Goal: Information Seeking & Learning: Learn about a topic

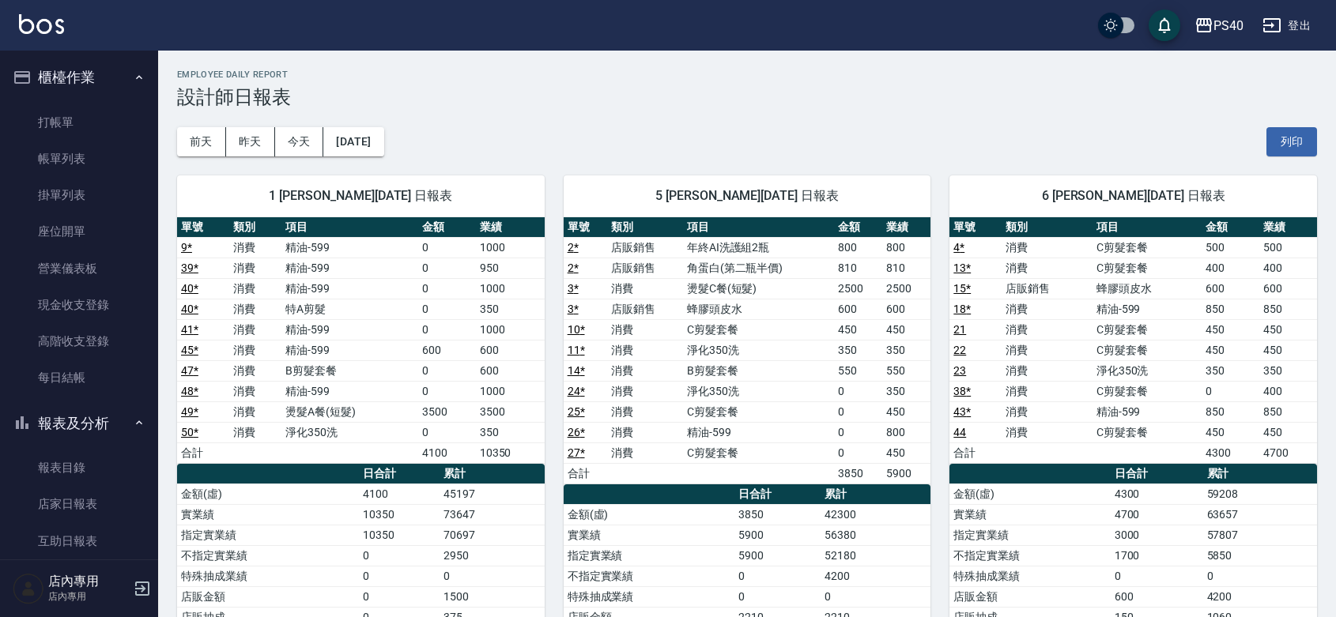
scroll to position [230, 0]
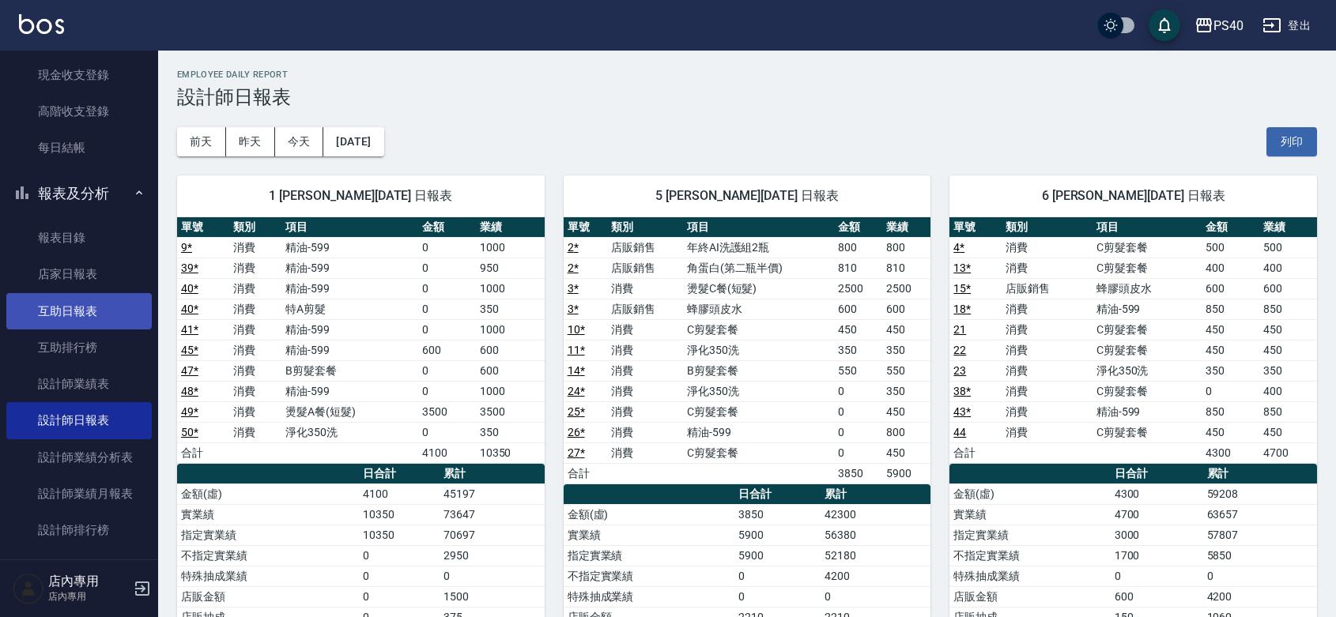
click at [79, 311] on link "互助日報表" at bounding box center [78, 311] width 145 height 36
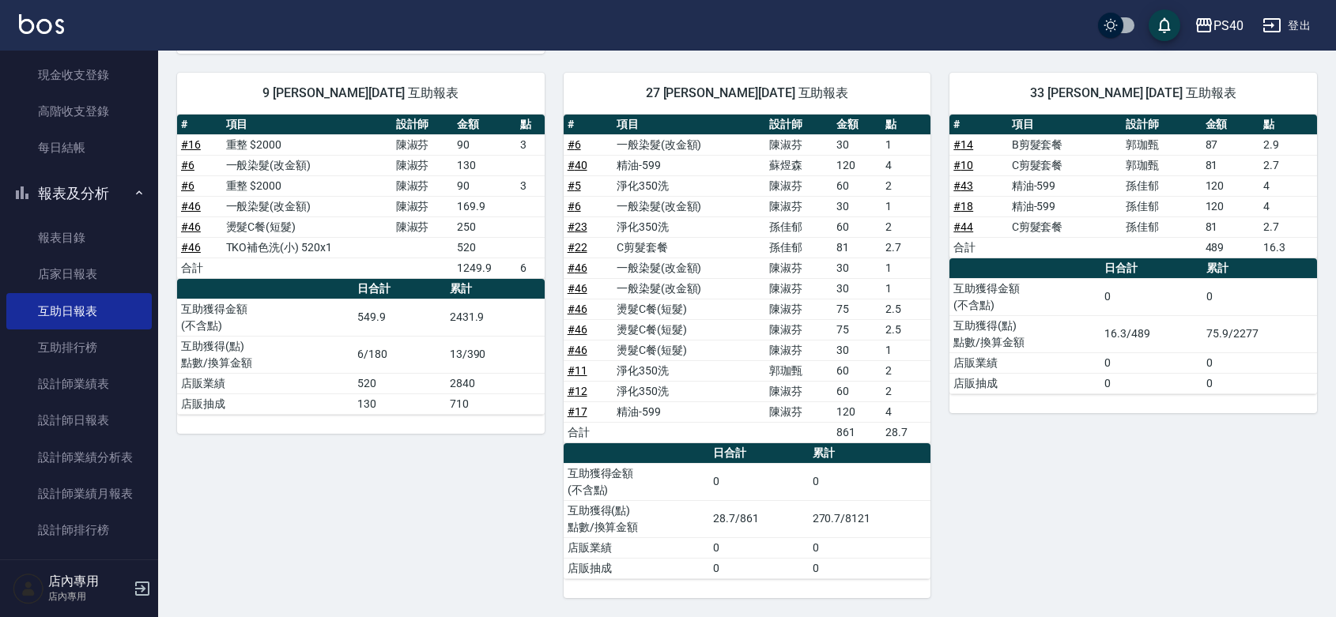
scroll to position [484, 0]
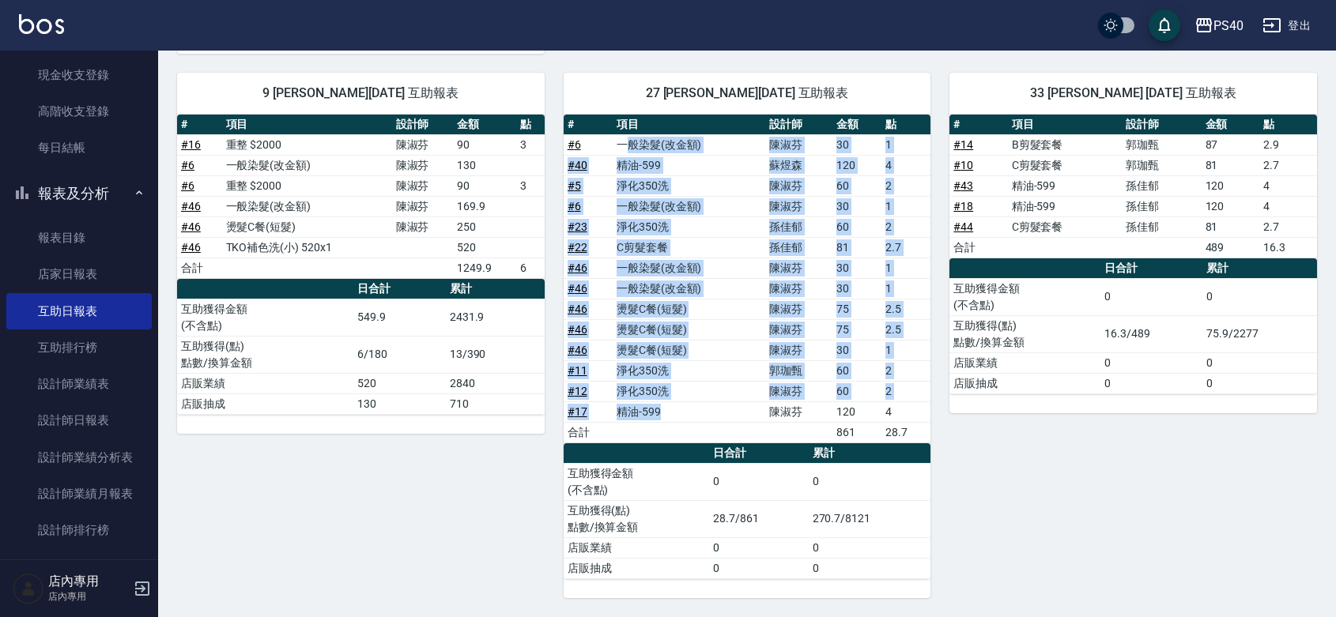
drag, startPoint x: 681, startPoint y: 417, endPoint x: 623, endPoint y: 140, distance: 283.4
click at [623, 140] on tbody "# 6 一般染髮(改金額) [PERSON_NAME]30 1 # 40 精油-599 [PERSON_NAME]120 4 # 5 淨化350洗 [PERS…" at bounding box center [748, 288] width 368 height 308
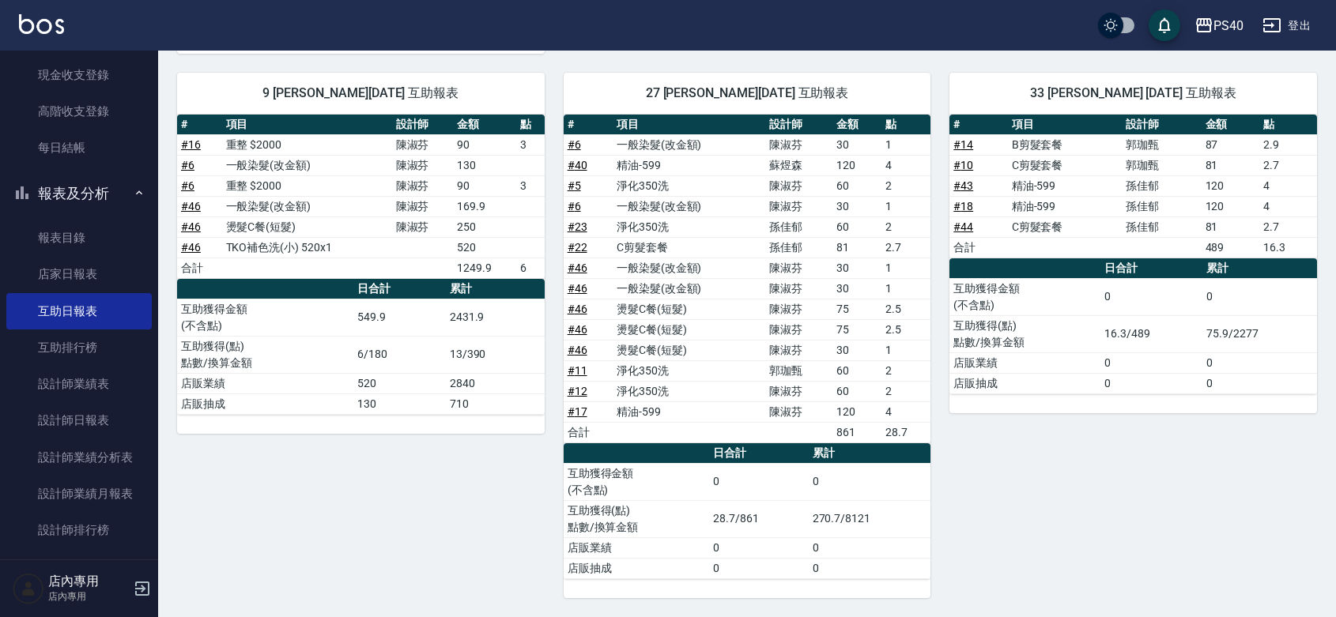
drag, startPoint x: 964, startPoint y: 435, endPoint x: 971, endPoint y: 428, distance: 9.5
click at [969, 429] on div "33 [PERSON_NAME] [DATE] 互助報表 # 項目 設計師 金額 點 # 14 B剪髮套餐 [PERSON_NAME] 87 2.9 # 10…" at bounding box center [1123, 326] width 387 height 545
drag, startPoint x: 623, startPoint y: 139, endPoint x: 677, endPoint y: 146, distance: 54.2
click at [677, 146] on td "一般染髮(改金額)" at bounding box center [689, 144] width 153 height 21
click at [669, 174] on tbody "# 6 一般染髮(改金額) [PERSON_NAME]30 1 # 40 精油-599 [PERSON_NAME]120 4 # 5 淨化350洗 [PERS…" at bounding box center [748, 288] width 368 height 308
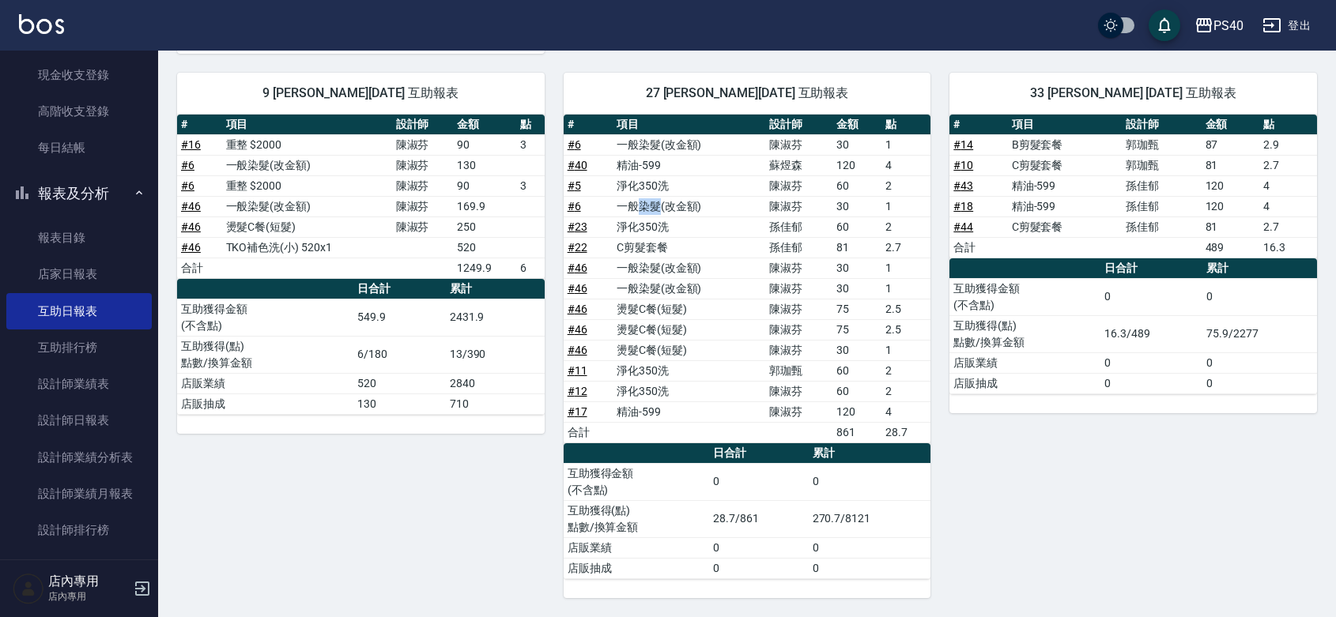
drag, startPoint x: 637, startPoint y: 200, endPoint x: 661, endPoint y: 206, distance: 24.5
click at [661, 206] on td "一般染髮(改金額)" at bounding box center [689, 206] width 153 height 21
drag, startPoint x: 635, startPoint y: 221, endPoint x: 656, endPoint y: 226, distance: 21.9
click at [656, 226] on td "淨化350洗" at bounding box center [689, 227] width 153 height 21
drag, startPoint x: 636, startPoint y: 241, endPoint x: 654, endPoint y: 246, distance: 18.8
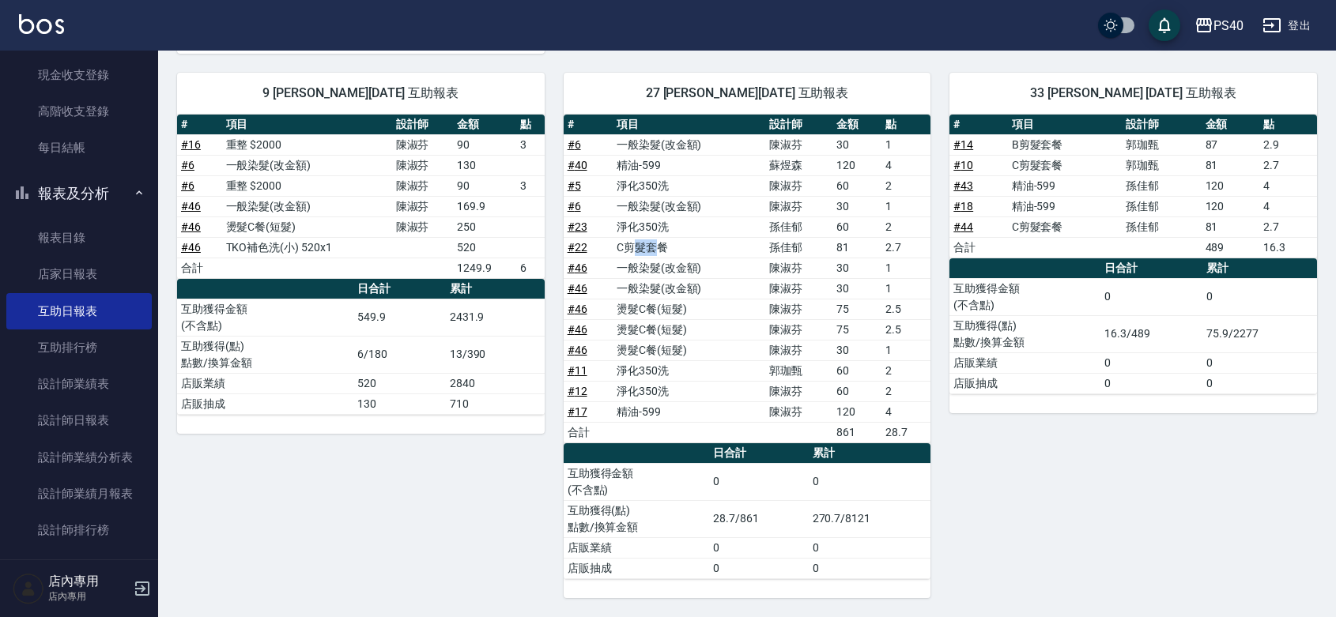
click at [654, 246] on td "C剪髮套餐" at bounding box center [689, 247] width 153 height 21
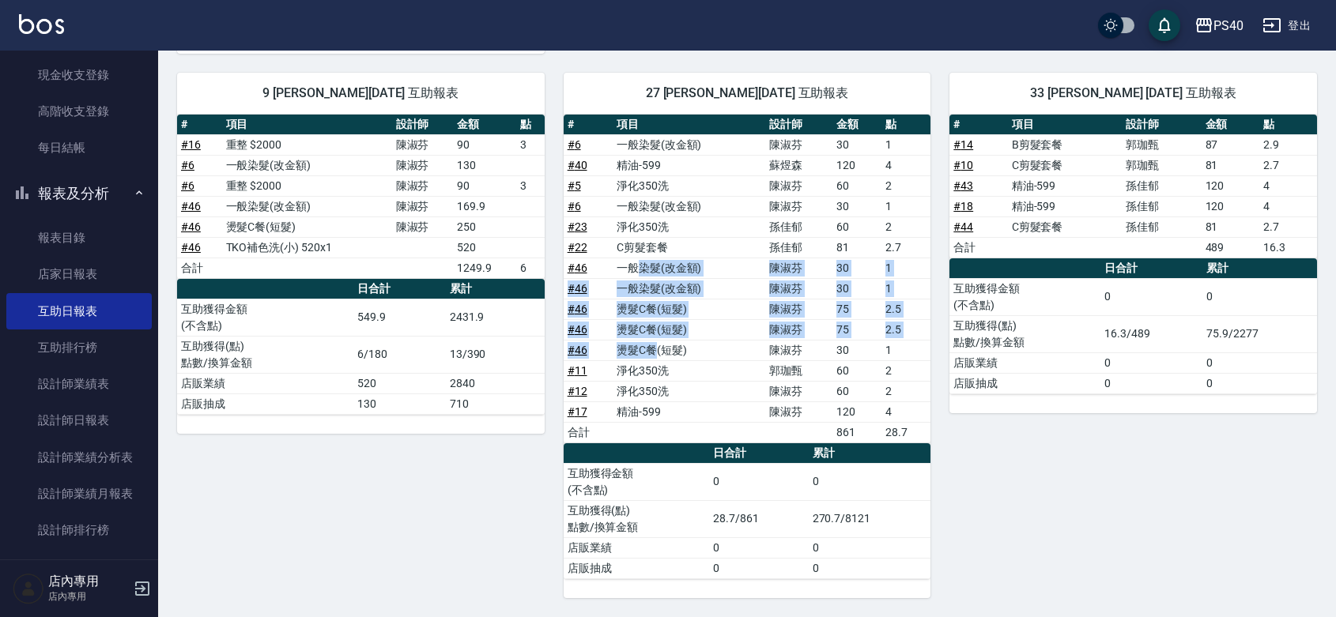
drag, startPoint x: 634, startPoint y: 265, endPoint x: 653, endPoint y: 348, distance: 85.1
click at [653, 348] on tbody "# 6 一般染髮(改金額) [PERSON_NAME]30 1 # 40 精油-599 [PERSON_NAME]120 4 # 5 淨化350洗 [PERS…" at bounding box center [748, 288] width 368 height 308
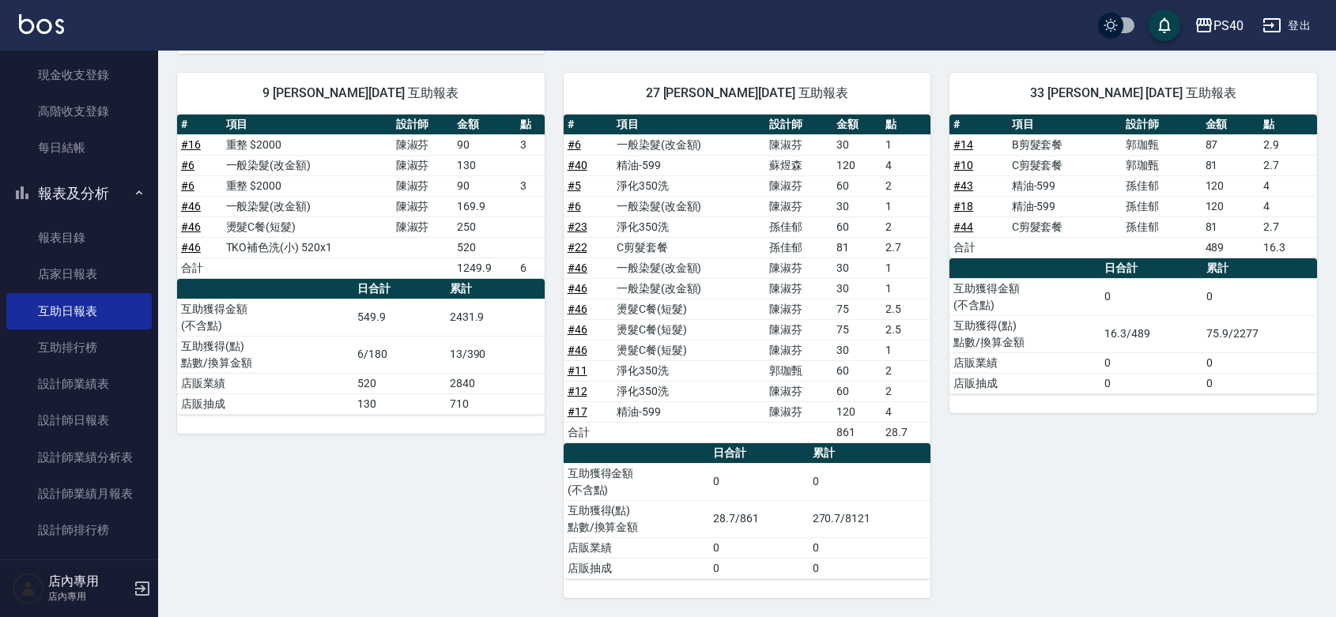
click at [641, 368] on td "淨化350洗" at bounding box center [689, 370] width 153 height 21
drag, startPoint x: 640, startPoint y: 375, endPoint x: 640, endPoint y: 386, distance: 10.3
click at [640, 376] on td "淨化350洗" at bounding box center [689, 370] width 153 height 21
click at [638, 402] on td "精油-599" at bounding box center [689, 412] width 153 height 21
drag, startPoint x: 1047, startPoint y: 476, endPoint x: 1042, endPoint y: 467, distance: 10.3
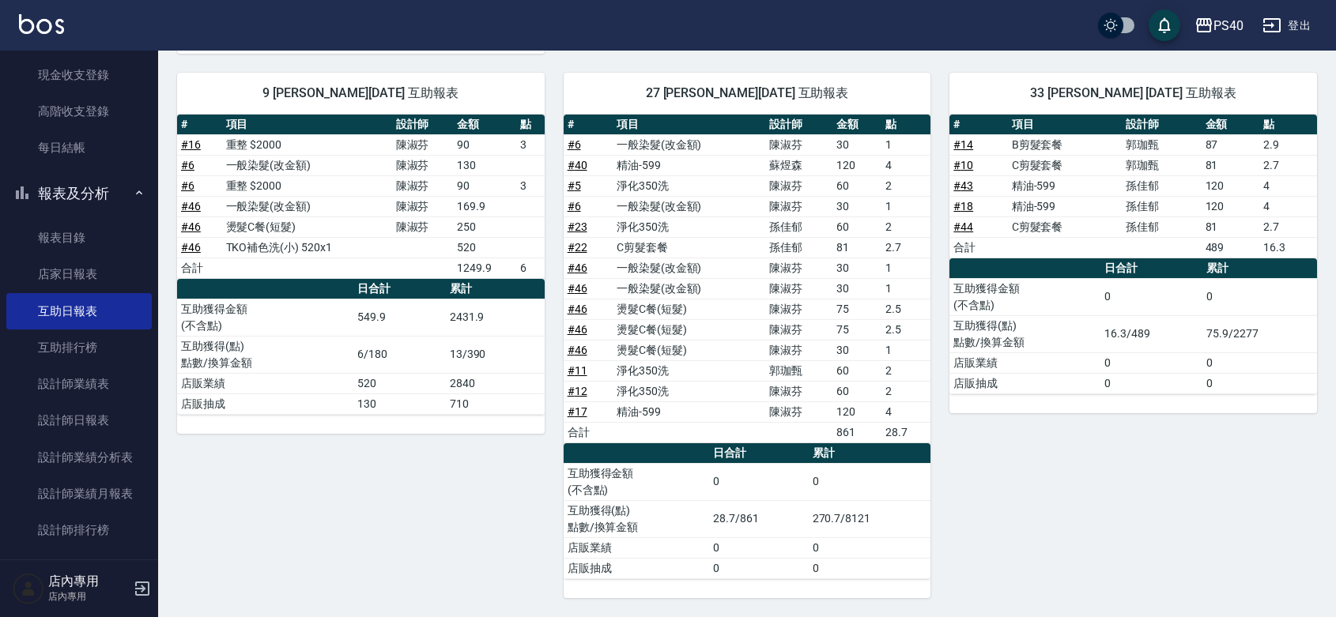
click at [1048, 476] on div "33 [PERSON_NAME] [DATE] 互助報表 # 項目 設計師 金額 點 # 14 B剪髮套餐 [PERSON_NAME] 87 2.9 # 10…" at bounding box center [1123, 326] width 387 height 545
drag, startPoint x: 674, startPoint y: 407, endPoint x: 609, endPoint y: 407, distance: 64.8
click at [609, 407] on tr "# 17 精油-599 [PERSON_NAME]120 4" at bounding box center [748, 412] width 368 height 21
drag, startPoint x: 648, startPoint y: 390, endPoint x: 638, endPoint y: 389, distance: 10.3
click at [639, 389] on td "淨化350洗" at bounding box center [689, 391] width 153 height 21
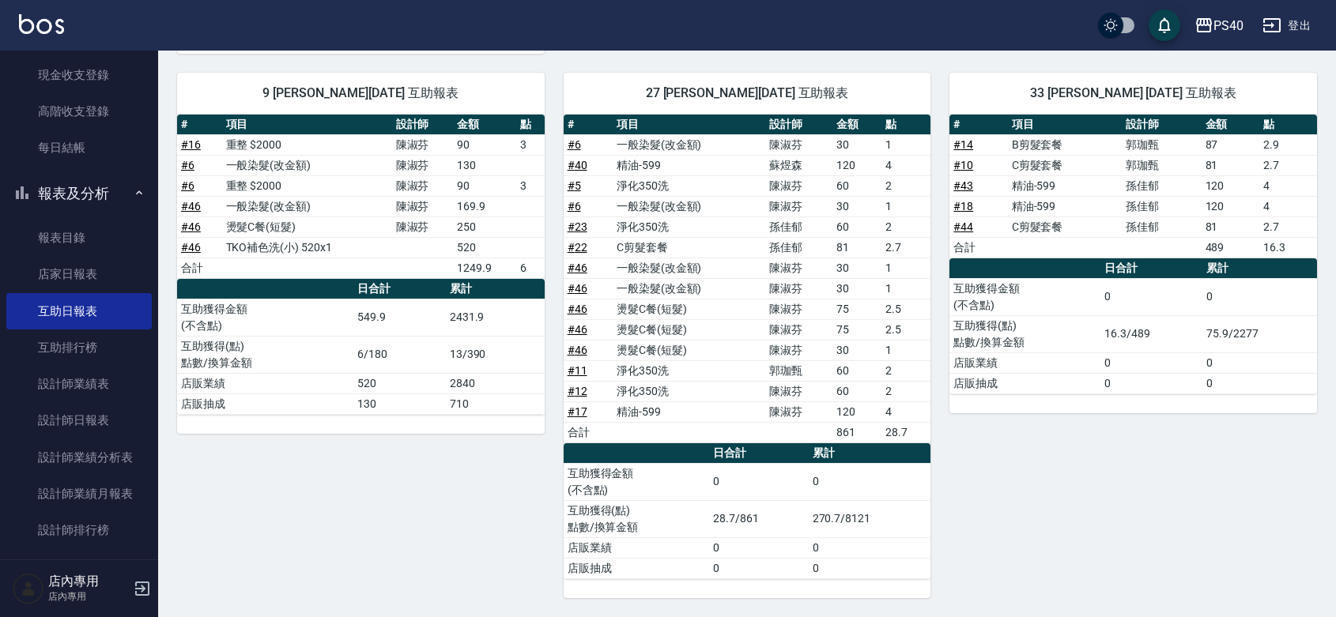
click at [635, 368] on td "淨化350洗" at bounding box center [689, 370] width 153 height 21
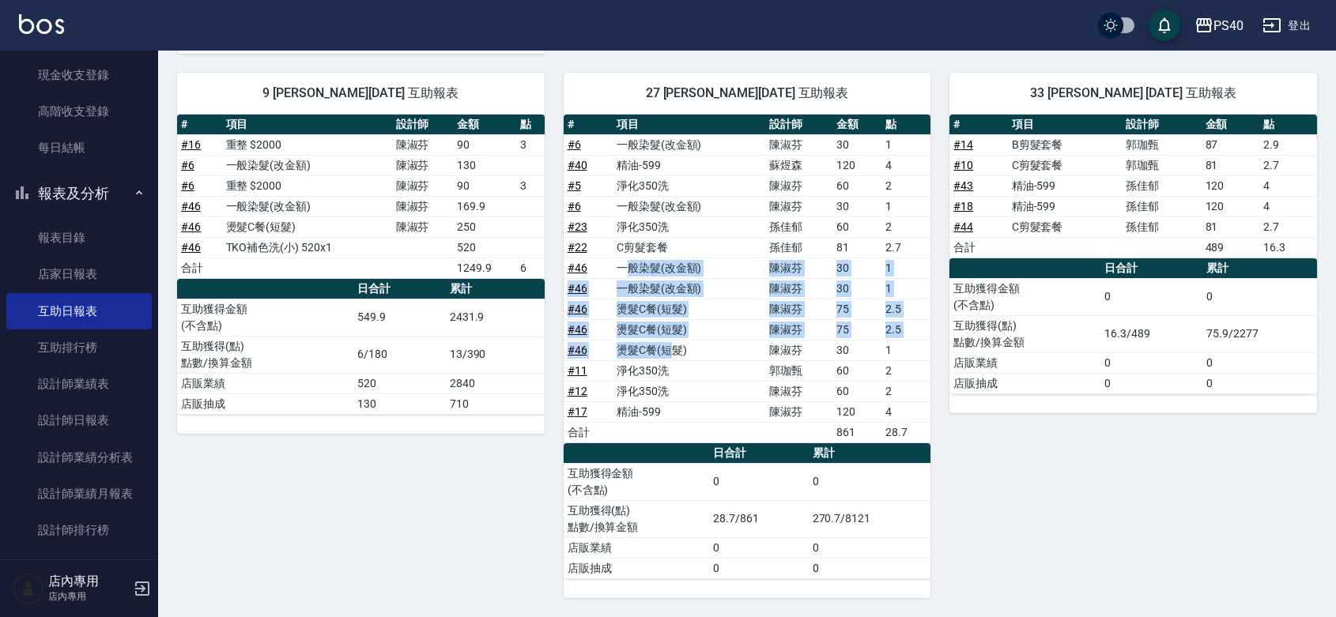
drag, startPoint x: 672, startPoint y: 341, endPoint x: 632, endPoint y: 267, distance: 83.5
click at [632, 267] on tbody "# 6 一般染髮(改金額) [PERSON_NAME]30 1 # 40 精油-599 [PERSON_NAME]120 4 # 5 淨化350洗 [PERS…" at bounding box center [748, 288] width 368 height 308
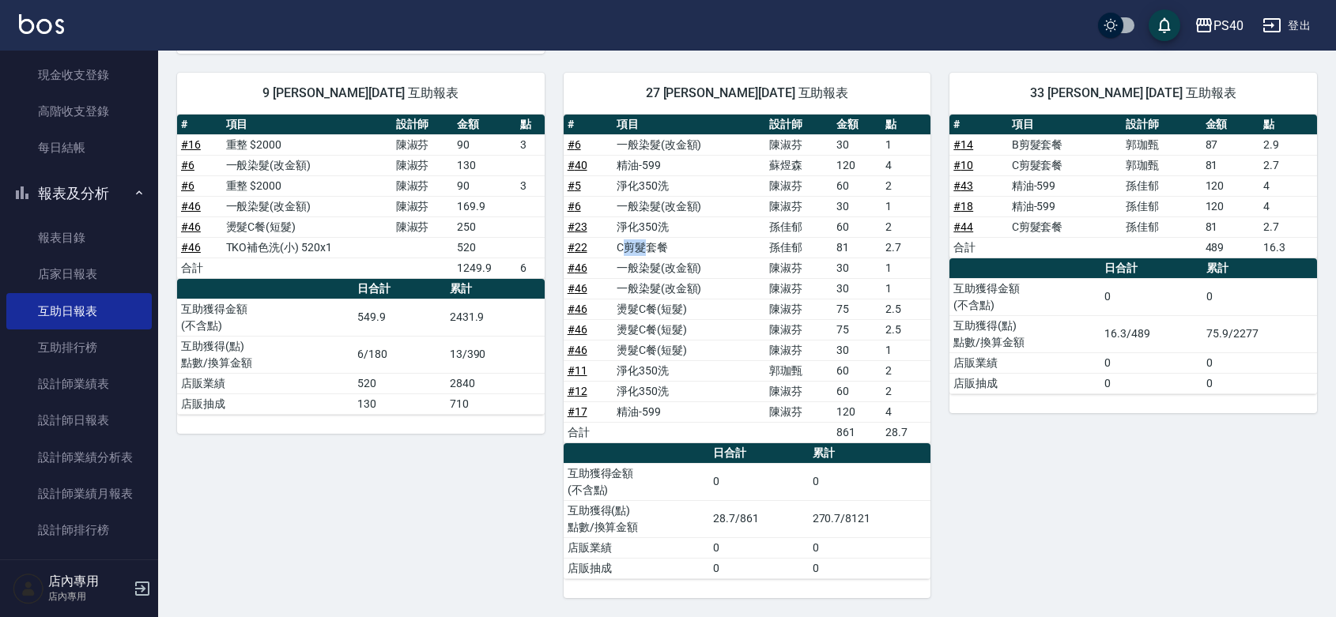
drag, startPoint x: 649, startPoint y: 245, endPoint x: 625, endPoint y: 243, distance: 23.8
click at [625, 243] on td "C剪髮套餐" at bounding box center [689, 247] width 153 height 21
drag, startPoint x: 644, startPoint y: 226, endPoint x: 635, endPoint y: 212, distance: 17.1
click at [632, 220] on td "淨化350洗" at bounding box center [689, 227] width 153 height 21
drag, startPoint x: 643, startPoint y: 204, endPoint x: 635, endPoint y: 200, distance: 8.8
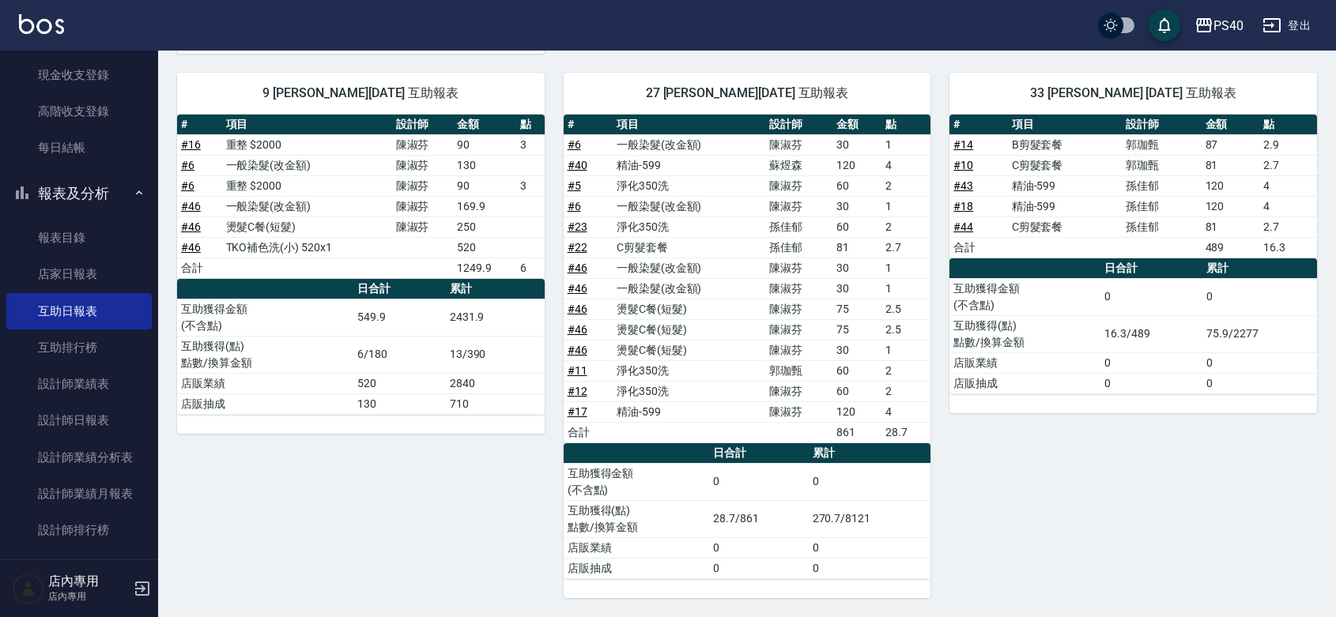
click at [635, 200] on td "一般染髮(改金額)" at bounding box center [689, 206] width 153 height 21
click at [636, 183] on td "淨化350洗" at bounding box center [689, 185] width 153 height 21
click at [631, 157] on td "精油-599" at bounding box center [689, 165] width 153 height 21
click at [641, 139] on td "一般染髮(改金額)" at bounding box center [689, 144] width 153 height 21
drag, startPoint x: 640, startPoint y: 145, endPoint x: 669, endPoint y: 145, distance: 29.2
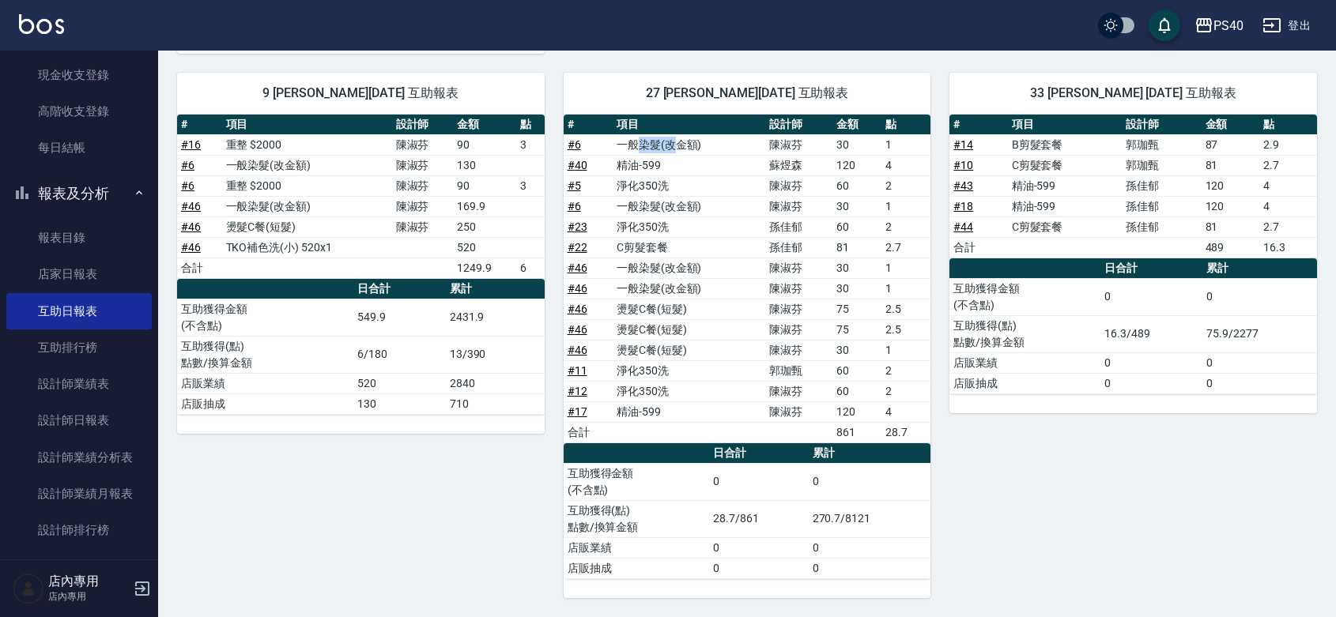
click at [669, 145] on td "一般染髮(改金額)" at bounding box center [689, 144] width 153 height 21
drag, startPoint x: 640, startPoint y: 164, endPoint x: 653, endPoint y: 164, distance: 12.6
click at [653, 164] on td "精油-599" at bounding box center [689, 165] width 153 height 21
drag, startPoint x: 649, startPoint y: 180, endPoint x: 669, endPoint y: 180, distance: 19.8
click at [669, 180] on td "淨化350洗" at bounding box center [689, 185] width 153 height 21
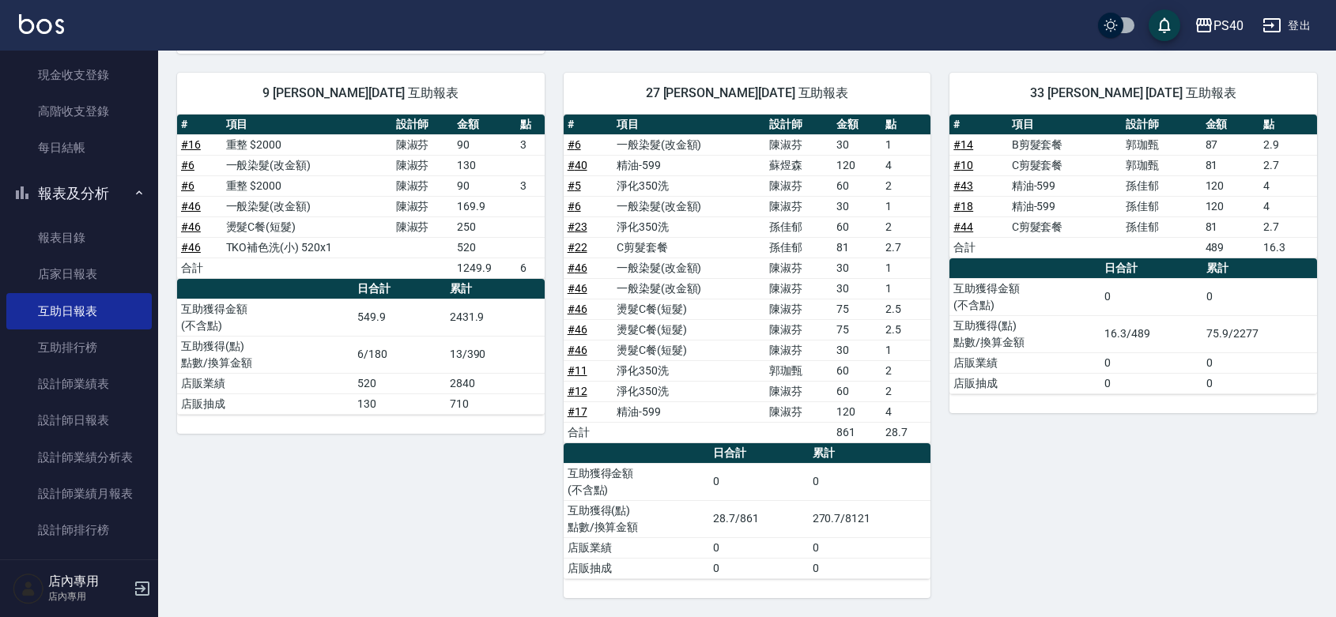
drag, startPoint x: 638, startPoint y: 141, endPoint x: 646, endPoint y: 140, distance: 7.9
click at [641, 141] on td "一般染髮(改金額)" at bounding box center [689, 144] width 153 height 21
click at [642, 158] on td "精油-599" at bounding box center [689, 165] width 153 height 21
click at [645, 179] on td "淨化350洗" at bounding box center [689, 185] width 153 height 21
click at [649, 224] on td "淨化350洗" at bounding box center [689, 227] width 153 height 21
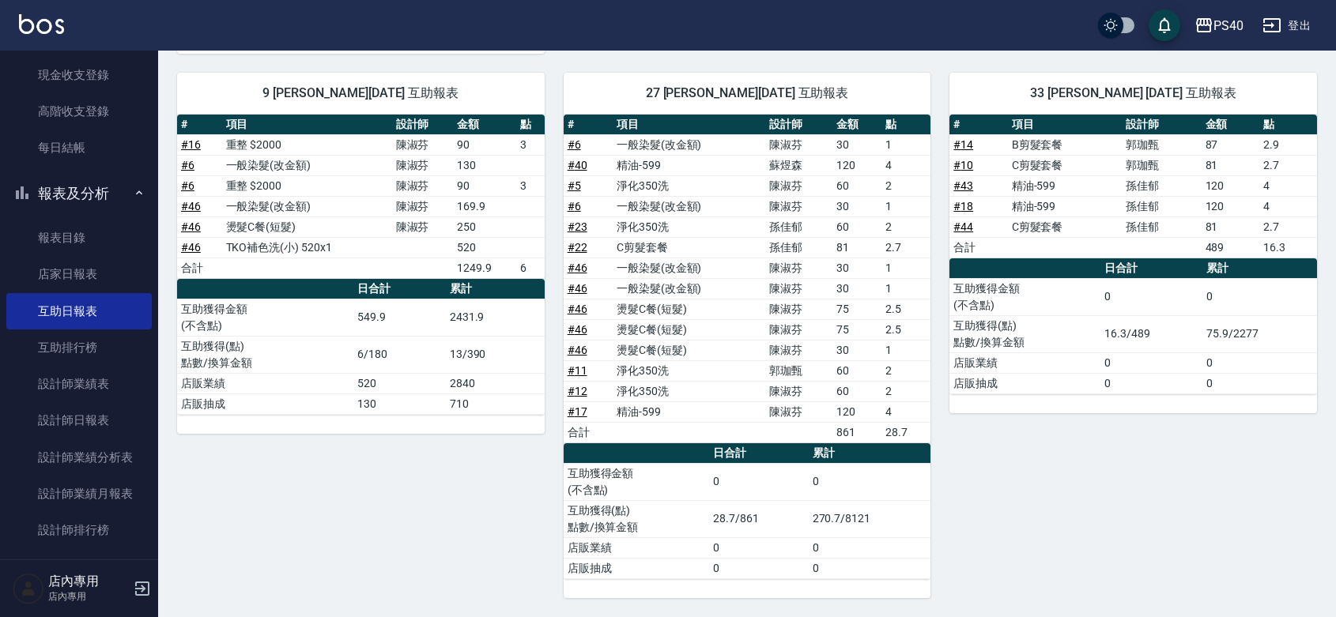
click at [654, 239] on td "C剪髮套餐" at bounding box center [689, 247] width 153 height 21
click at [666, 265] on td "一般染髮(改金額)" at bounding box center [689, 268] width 153 height 21
click at [645, 366] on td "淨化350洗" at bounding box center [689, 370] width 153 height 21
click at [653, 386] on td "淨化350洗" at bounding box center [689, 391] width 153 height 21
click at [662, 405] on td "精油-599" at bounding box center [689, 412] width 153 height 21
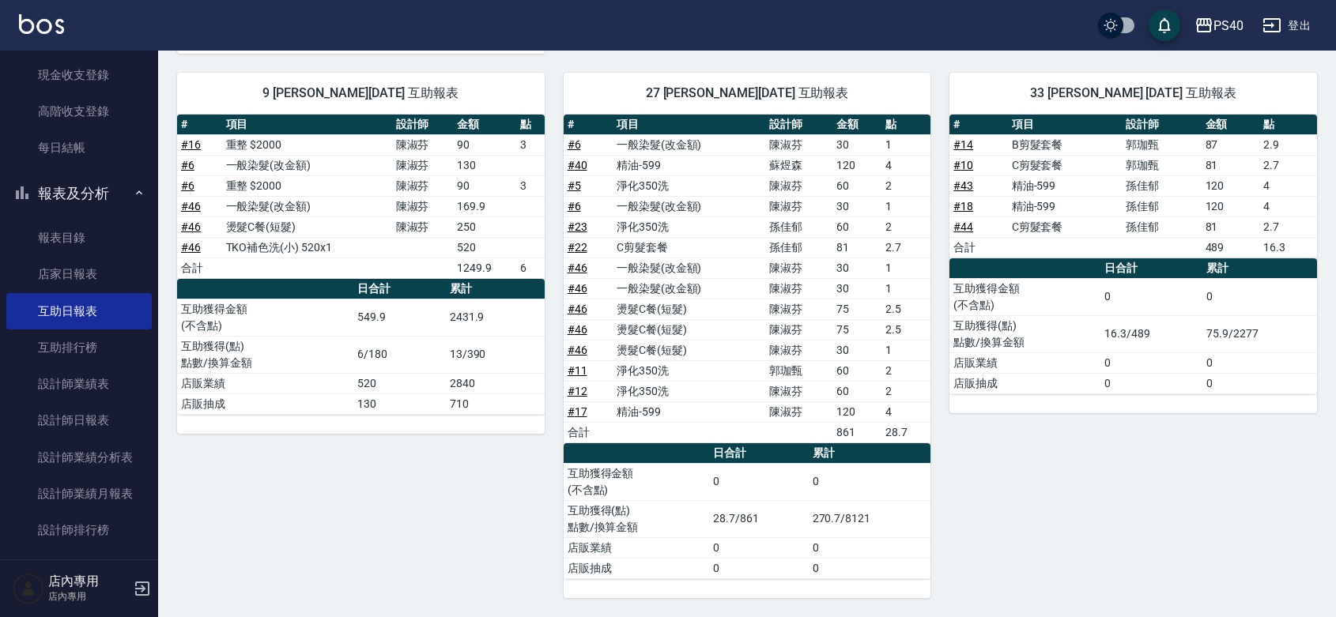
click at [1054, 499] on div "33 [PERSON_NAME] [DATE] 互助報表 # 項目 設計師 金額 點 # 14 B剪髮套餐 [PERSON_NAME] 87 2.9 # 10…" at bounding box center [1123, 326] width 387 height 545
